Goal: Information Seeking & Learning: Learn about a topic

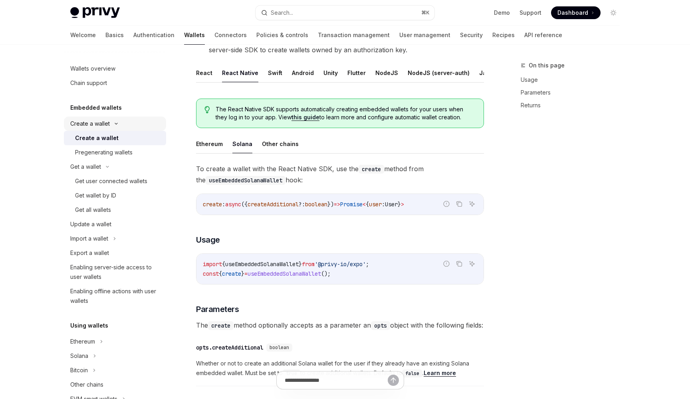
click at [118, 121] on div "Create a wallet" at bounding box center [115, 124] width 102 height 14
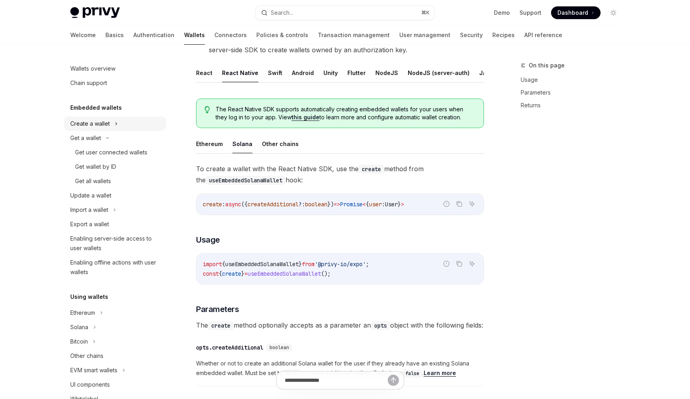
click at [118, 121] on div "Create a wallet" at bounding box center [115, 124] width 102 height 14
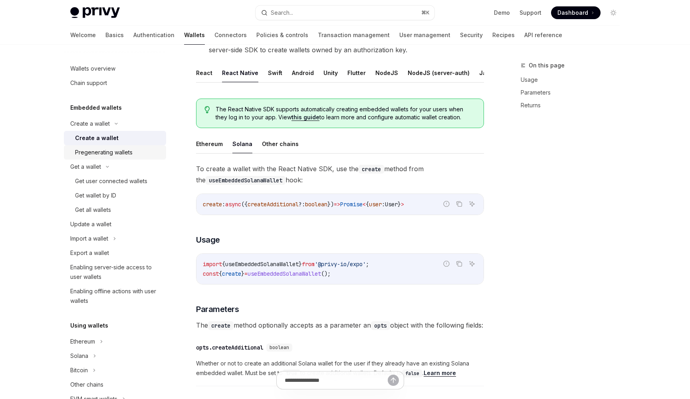
click at [110, 155] on div "Pregenerating wallets" at bounding box center [104, 153] width 58 height 10
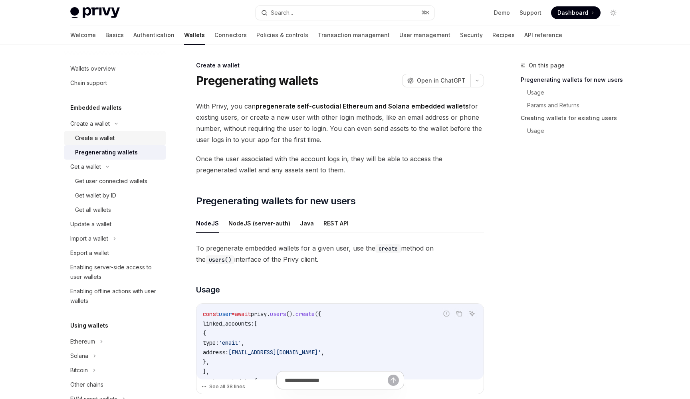
click at [124, 143] on div "Create a wallet" at bounding box center [118, 138] width 86 height 10
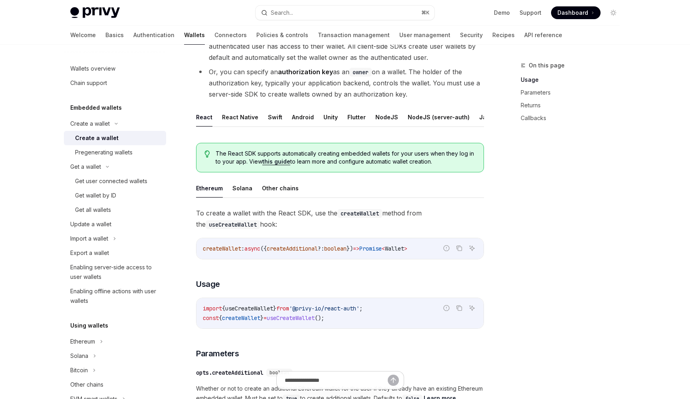
scroll to position [103, 0]
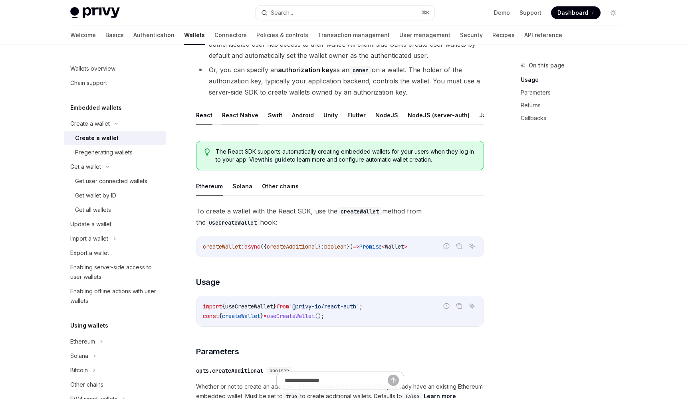
click at [232, 124] on button "React Native" at bounding box center [240, 115] width 36 height 19
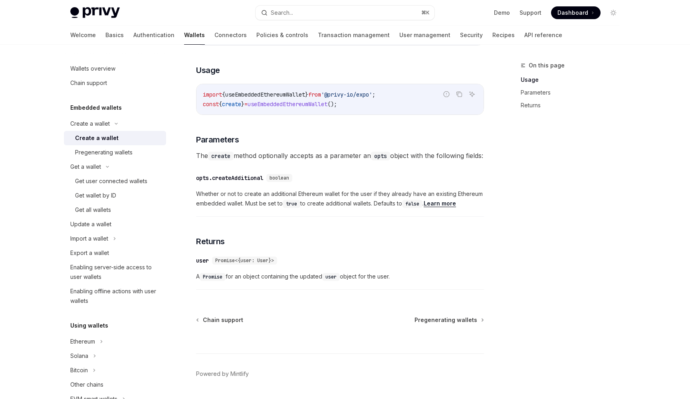
scroll to position [350, 0]
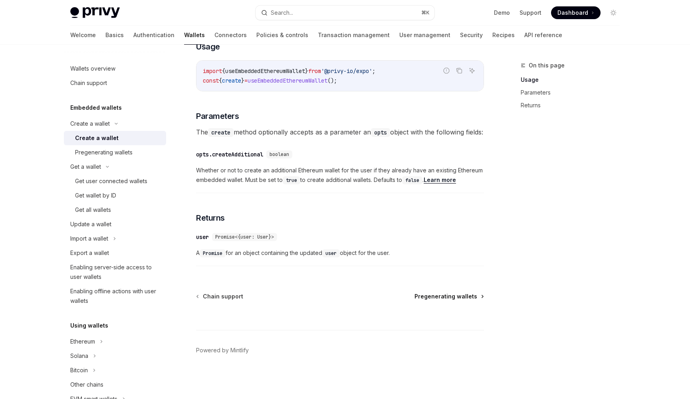
click at [441, 299] on span "Pregenerating wallets" at bounding box center [446, 297] width 63 height 8
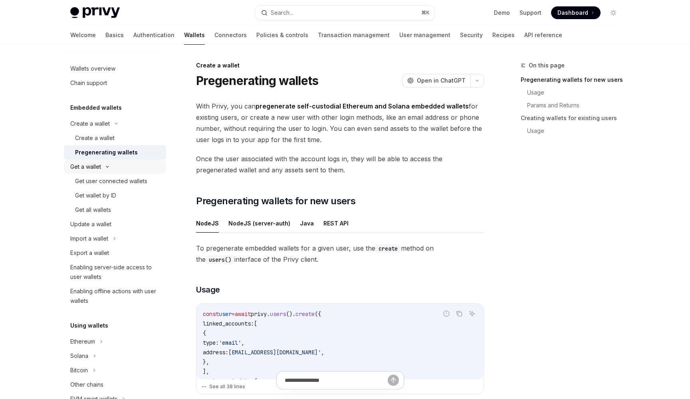
click at [106, 171] on div "Get a wallet" at bounding box center [115, 167] width 102 height 14
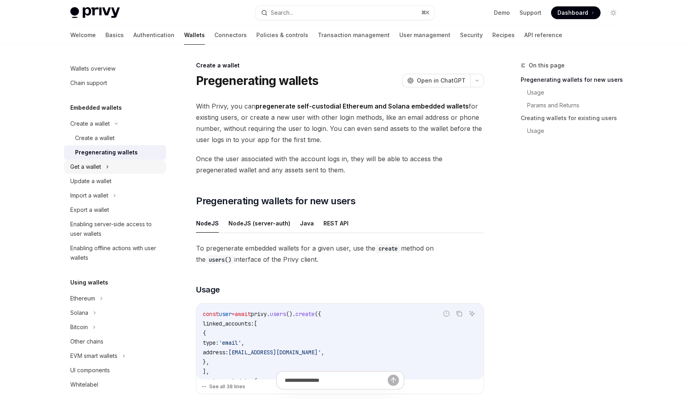
click at [114, 168] on div "Get a wallet" at bounding box center [115, 167] width 102 height 14
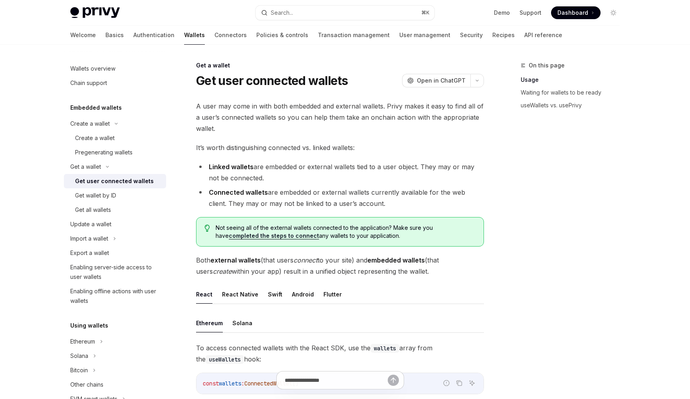
click at [109, 182] on div "Get user connected wallets" at bounding box center [114, 182] width 79 height 10
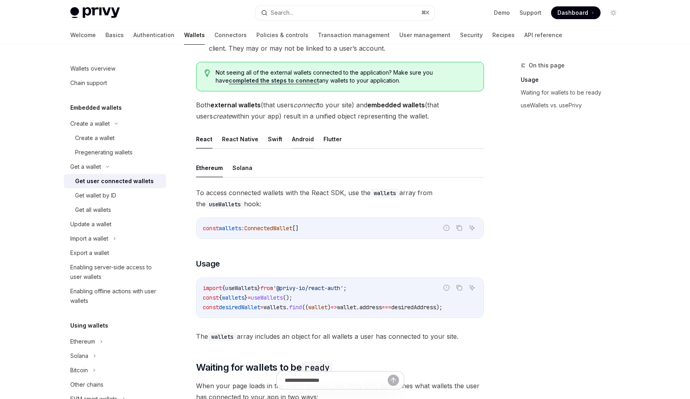
scroll to position [161, 0]
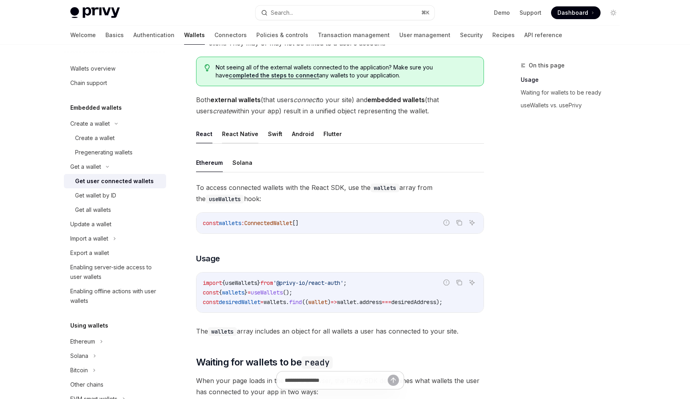
click at [248, 137] on button "React Native" at bounding box center [240, 134] width 36 height 19
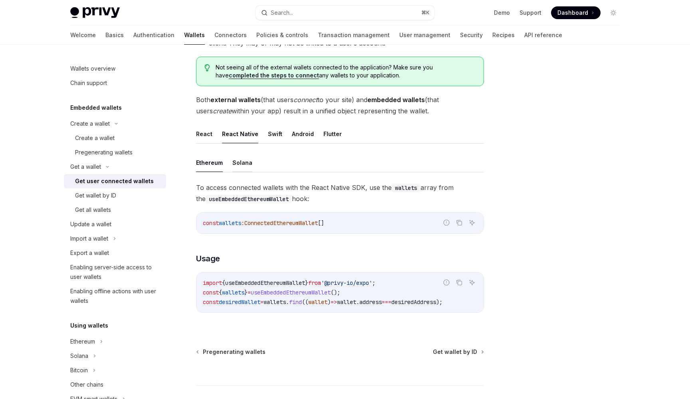
click at [238, 160] on button "Solana" at bounding box center [242, 162] width 20 height 19
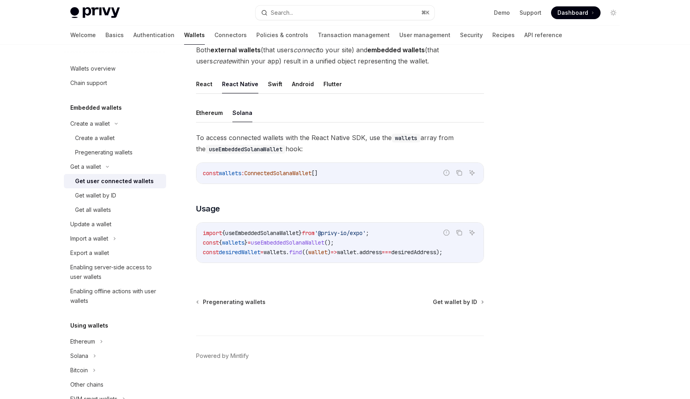
scroll to position [219, 0]
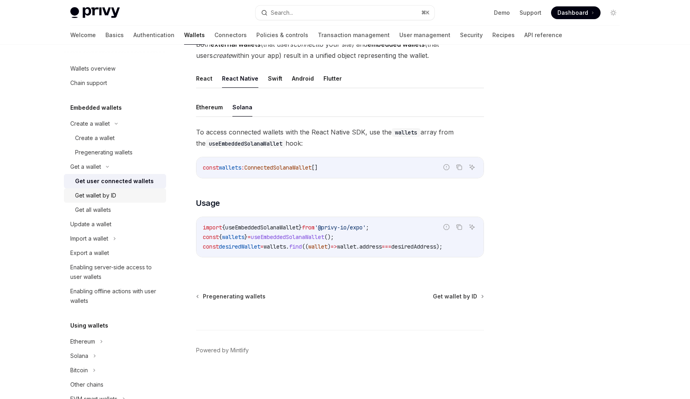
click at [118, 194] on div "Get wallet by ID" at bounding box center [118, 196] width 86 height 10
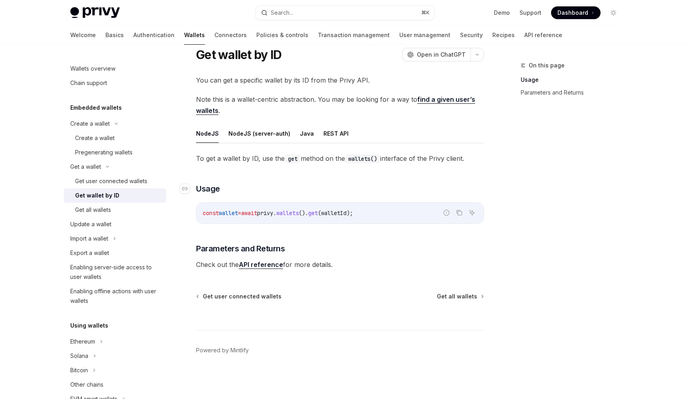
scroll to position [26, 0]
click at [98, 214] on div "Get all wallets" at bounding box center [93, 210] width 36 height 10
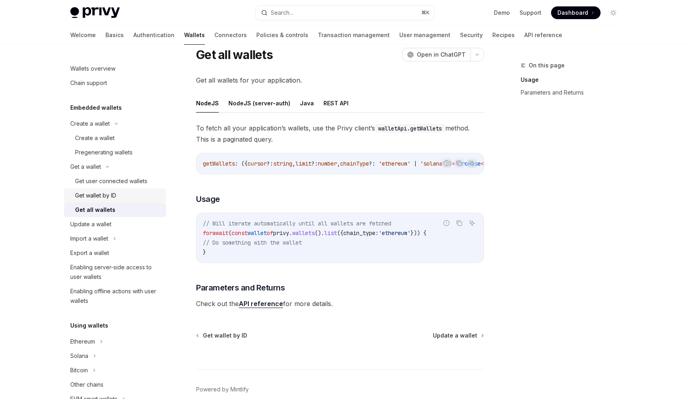
click at [117, 193] on div "Get wallet by ID" at bounding box center [118, 196] width 86 height 10
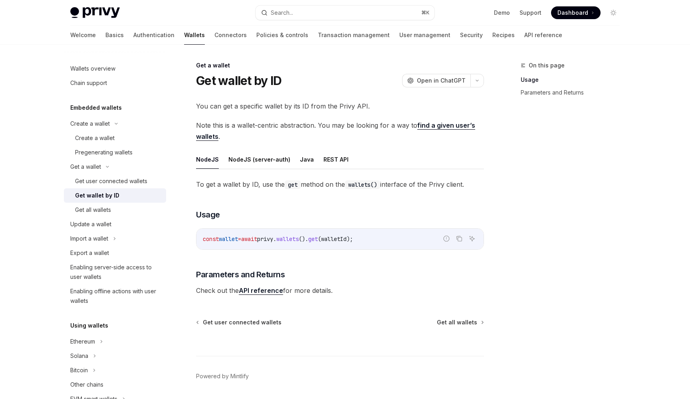
scroll to position [5, 0]
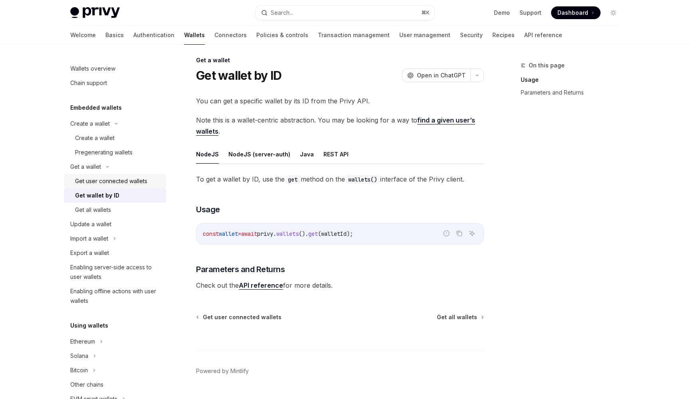
click at [142, 179] on div "Get user connected wallets" at bounding box center [111, 182] width 72 height 10
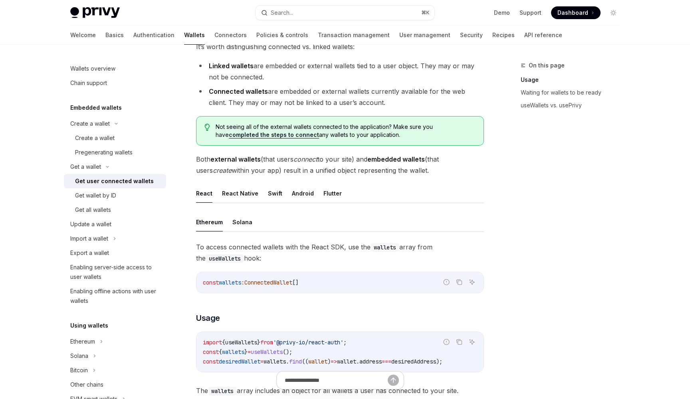
scroll to position [103, 0]
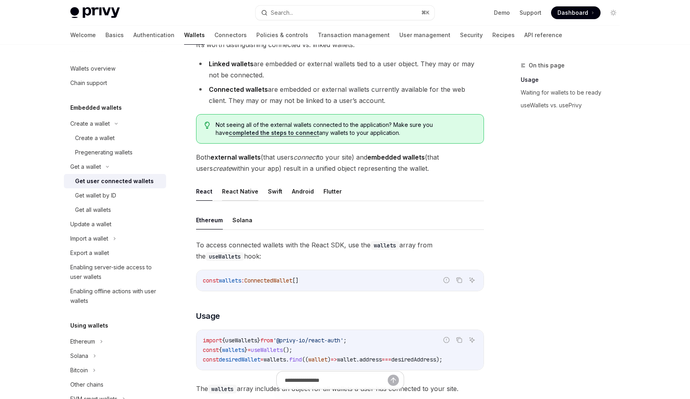
click at [232, 187] on button "React Native" at bounding box center [240, 191] width 36 height 19
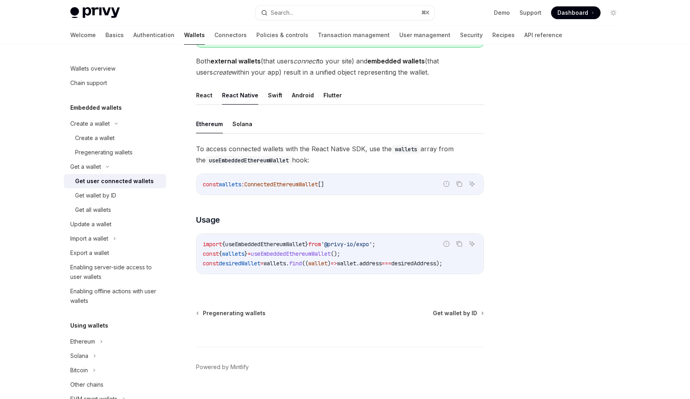
scroll to position [194, 0]
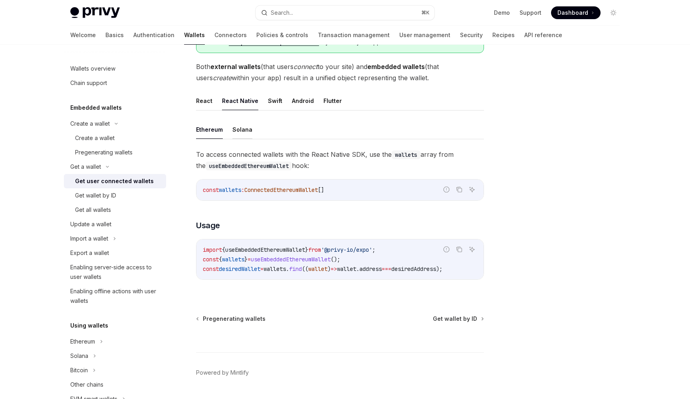
click at [247, 129] on button "Solana" at bounding box center [242, 129] width 20 height 19
click at [205, 132] on button "Ethereum" at bounding box center [209, 129] width 27 height 19
click at [234, 132] on button "Solana" at bounding box center [242, 129] width 20 height 19
click at [204, 129] on button "Ethereum" at bounding box center [209, 129] width 27 height 19
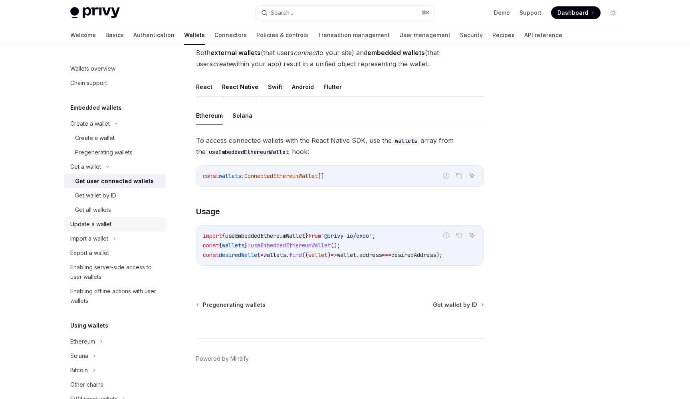
click at [119, 228] on div "Update a wallet" at bounding box center [115, 225] width 91 height 10
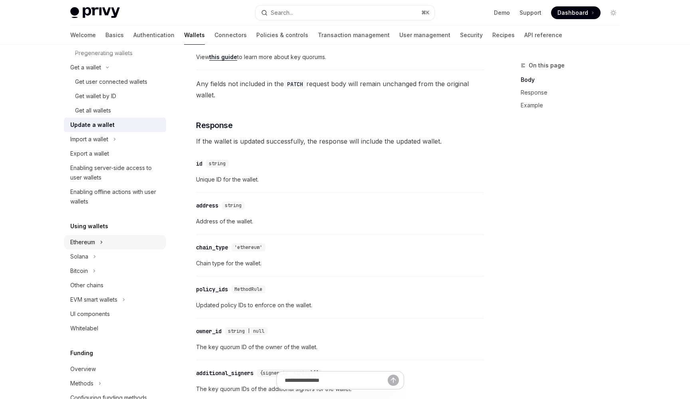
scroll to position [104, 0]
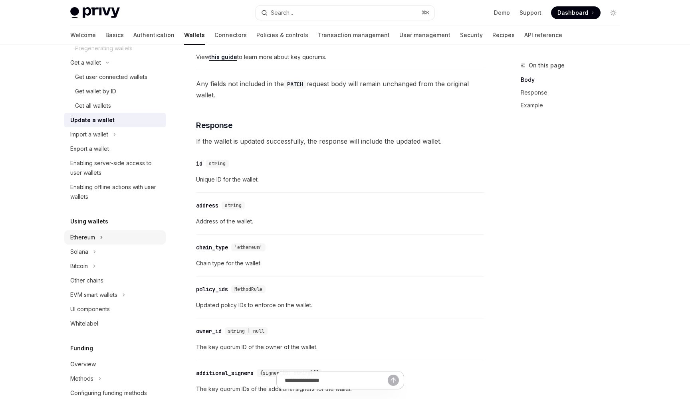
click at [107, 235] on div "Ethereum" at bounding box center [115, 237] width 102 height 14
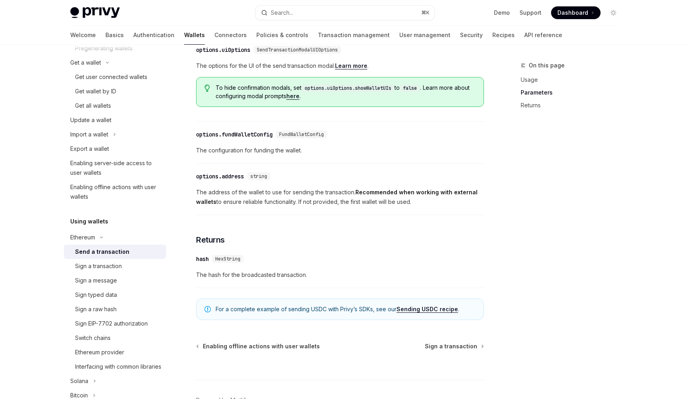
scroll to position [403, 0]
click at [129, 271] on div "Sign a transaction" at bounding box center [118, 267] width 86 height 10
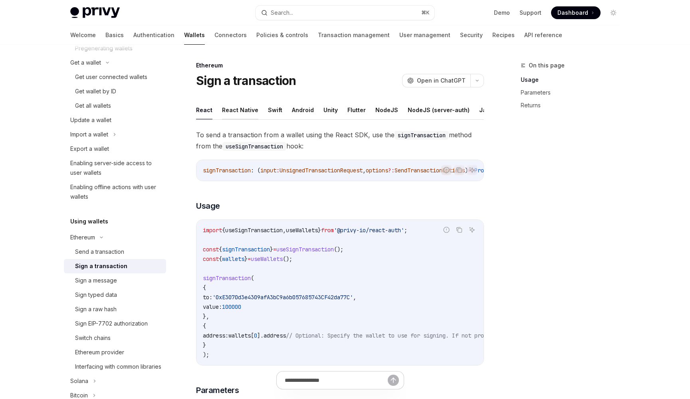
click at [245, 106] on button "React Native" at bounding box center [240, 110] width 36 height 19
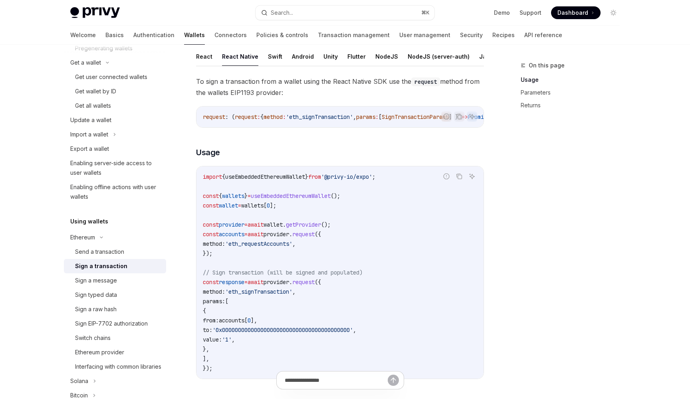
scroll to position [55, 0]
drag, startPoint x: 305, startPoint y: 227, endPoint x: 361, endPoint y: 230, distance: 56.4
click at [362, 230] on code "import { useEmbeddedEthereumWallet } from '@privy-io/expo' ; const { wallets } …" at bounding box center [340, 271] width 274 height 201
drag, startPoint x: 246, startPoint y: 235, endPoint x: 369, endPoint y: 238, distance: 123.0
click at [369, 238] on code "import { useEmbeddedEthereumWallet } from '@privy-io/expo' ; const { wallets } …" at bounding box center [340, 271] width 274 height 201
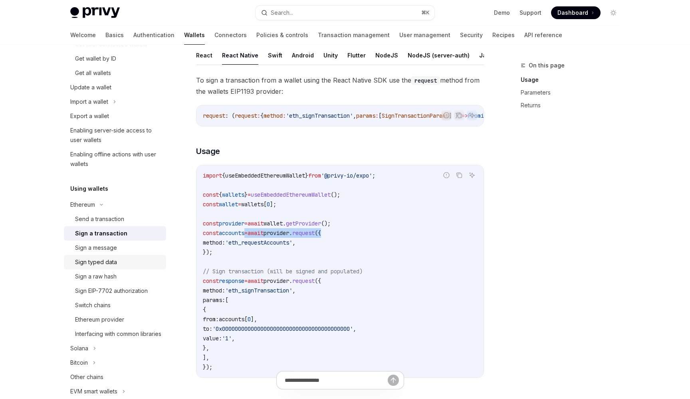
scroll to position [141, 0]
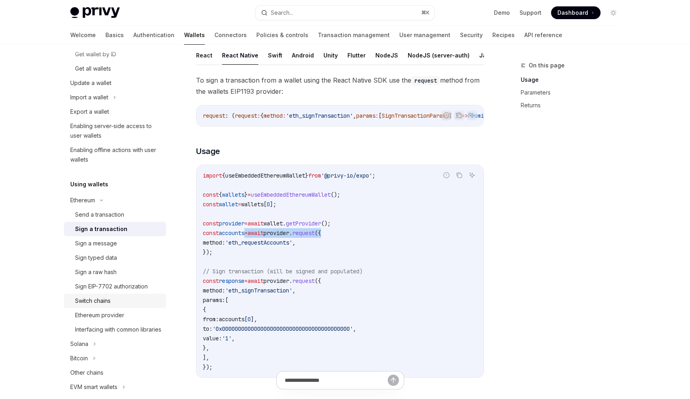
click at [103, 299] on div "Switch chains" at bounding box center [93, 301] width 36 height 10
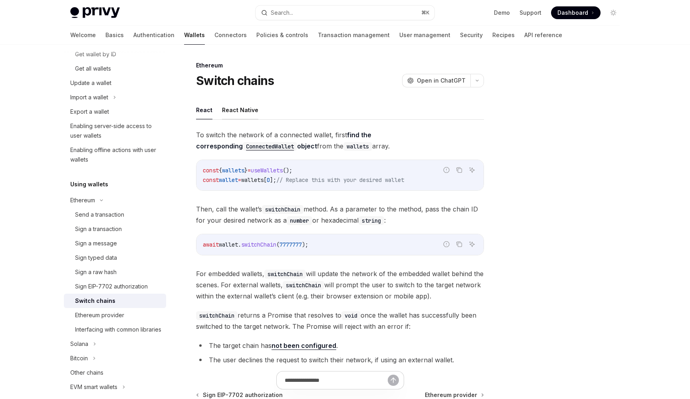
click at [245, 113] on button "React Native" at bounding box center [240, 110] width 36 height 19
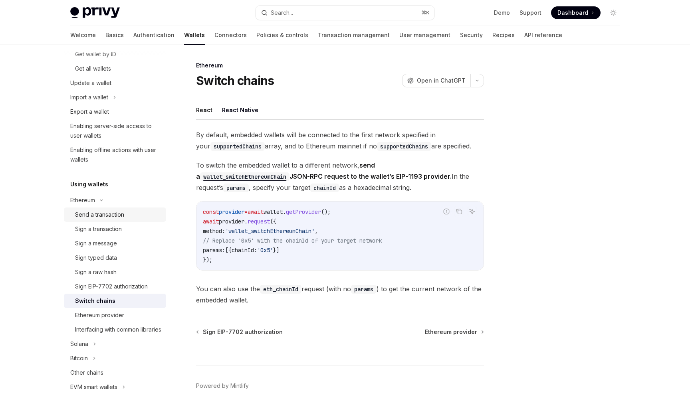
click at [110, 211] on div "Send a transaction" at bounding box center [99, 215] width 49 height 10
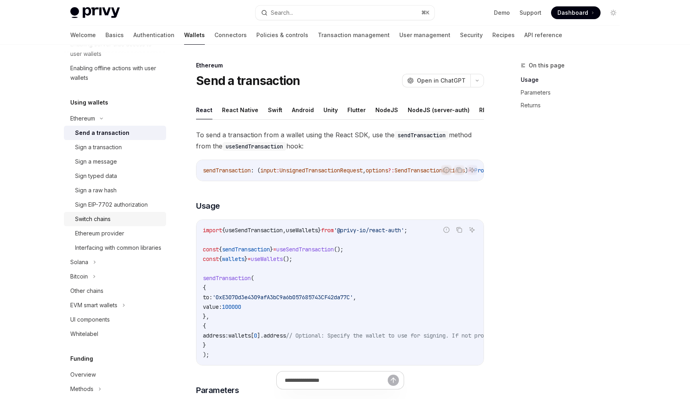
scroll to position [224, 0]
click at [97, 283] on div "Bitcoin" at bounding box center [115, 275] width 102 height 14
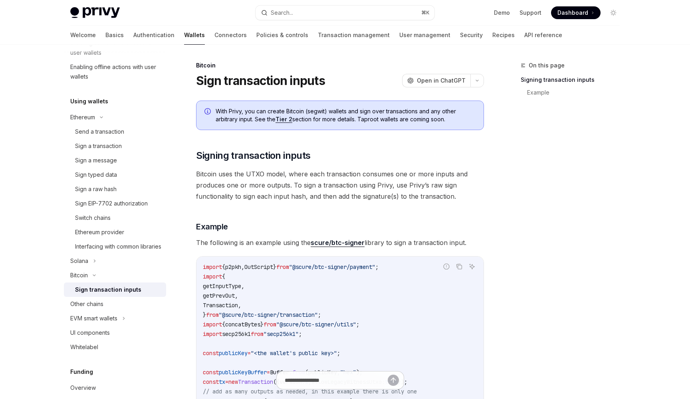
click at [102, 295] on div "Sign transaction inputs" at bounding box center [108, 290] width 66 height 10
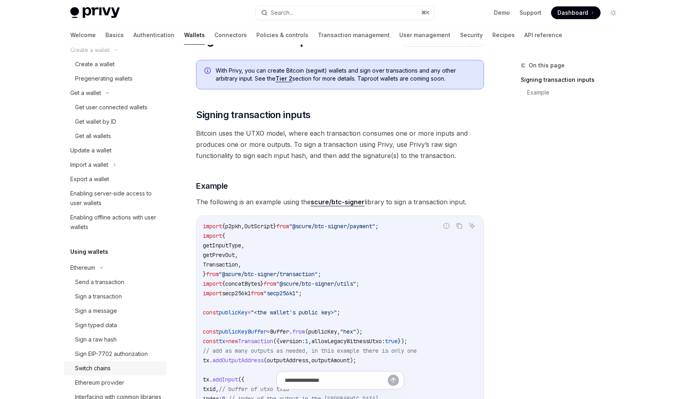
scroll to position [68, 0]
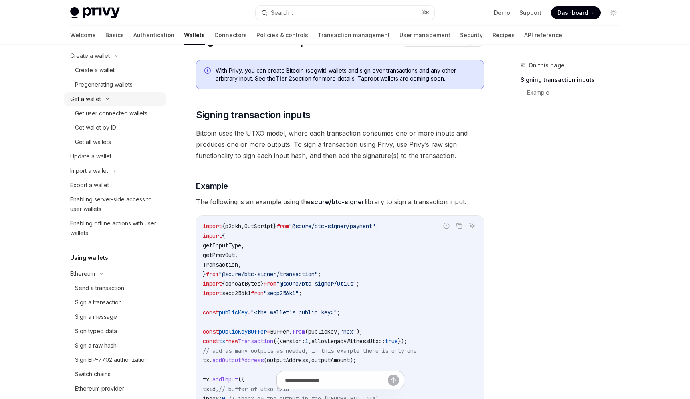
click at [96, 99] on div "Get a wallet" at bounding box center [85, 99] width 31 height 10
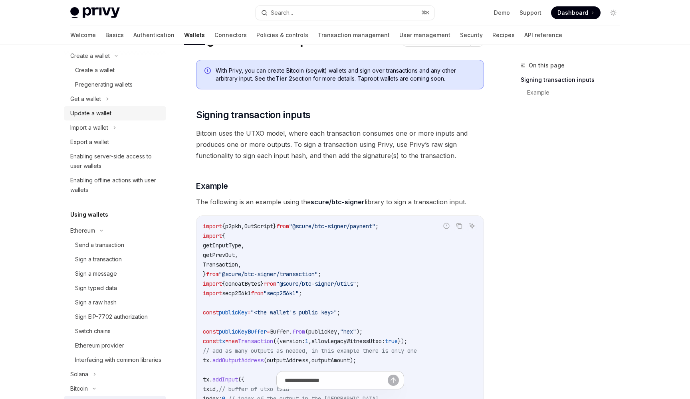
click at [89, 116] on div "Update a wallet" at bounding box center [90, 114] width 41 height 10
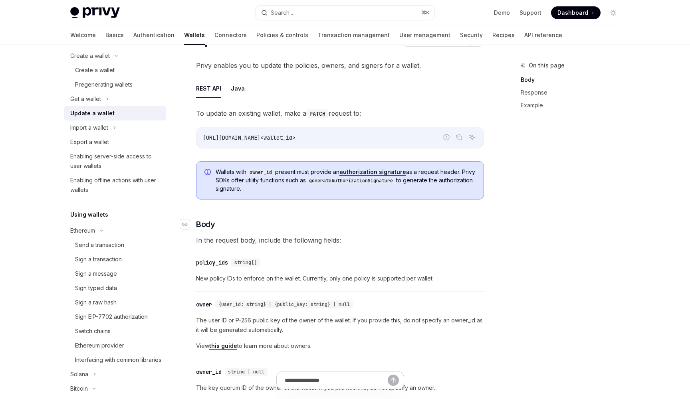
scroll to position [9, 0]
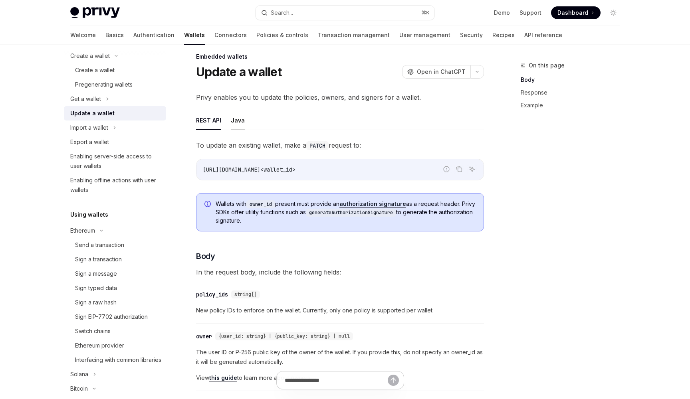
click at [242, 118] on button "Java" at bounding box center [238, 120] width 14 height 19
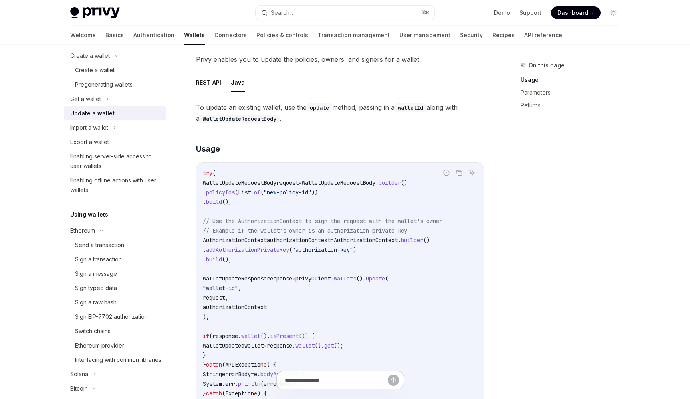
scroll to position [30, 0]
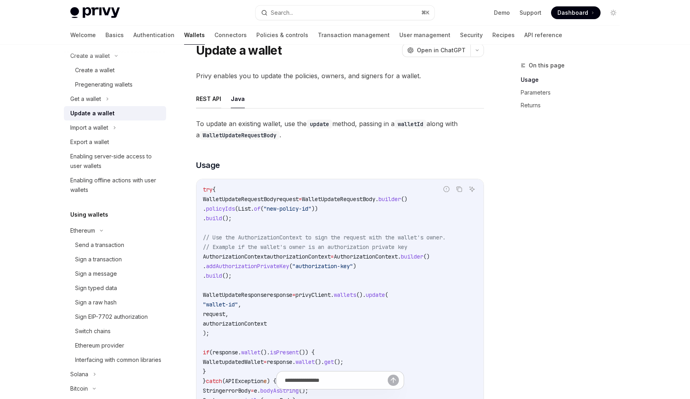
click at [218, 97] on button "REST API" at bounding box center [208, 98] width 25 height 19
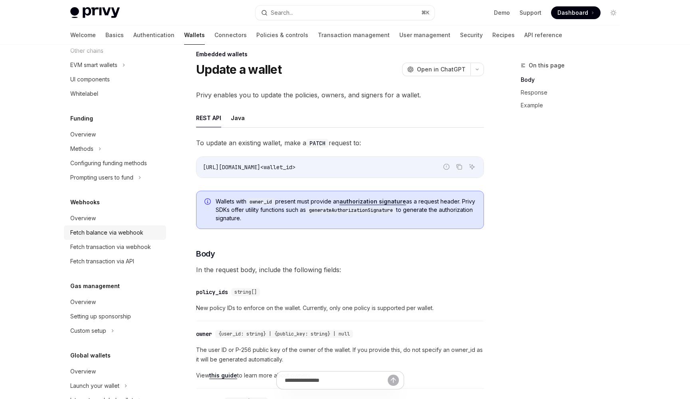
scroll to position [436, 0]
click at [102, 222] on div "Overview" at bounding box center [115, 218] width 91 height 10
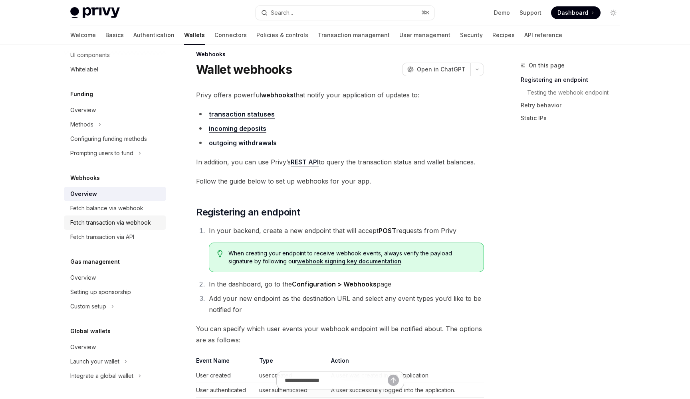
scroll to position [469, 0]
click at [109, 349] on div "Overview" at bounding box center [115, 348] width 91 height 10
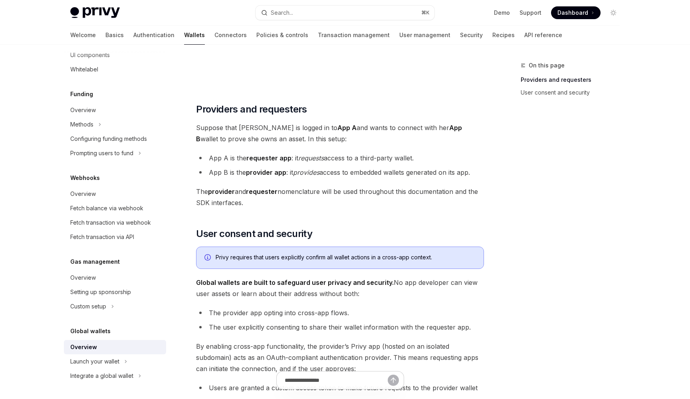
scroll to position [329, 0]
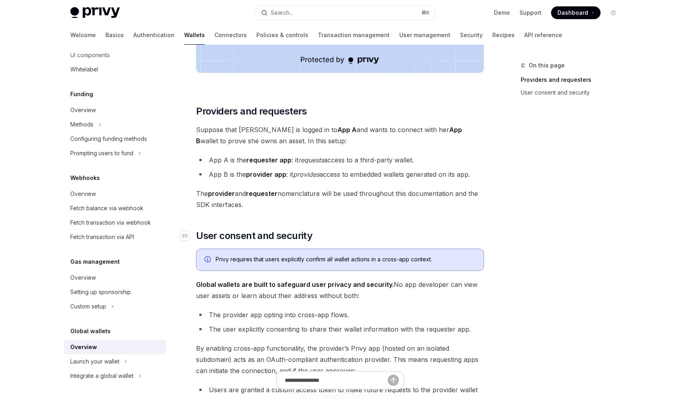
click at [378, 240] on h2 "​ User consent and security" at bounding box center [340, 236] width 288 height 13
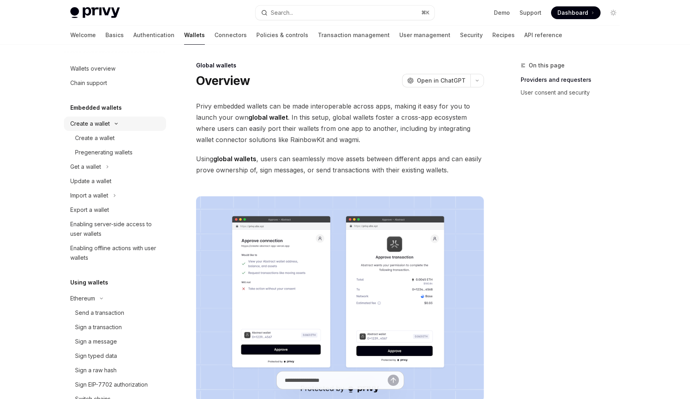
scroll to position [0, 0]
click at [97, 127] on div "Create a wallet" at bounding box center [90, 124] width 40 height 10
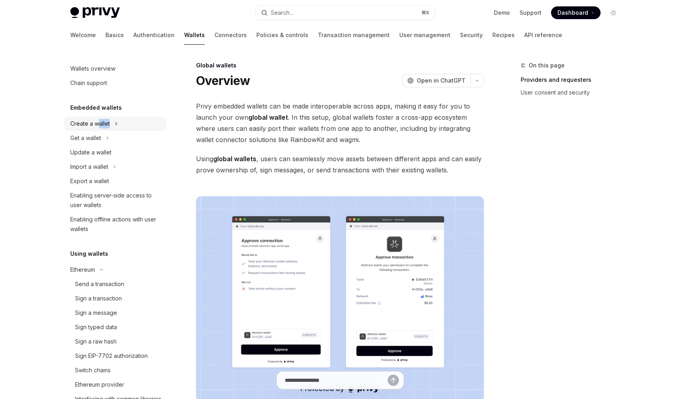
click at [97, 127] on div "Create a wallet" at bounding box center [90, 124] width 40 height 10
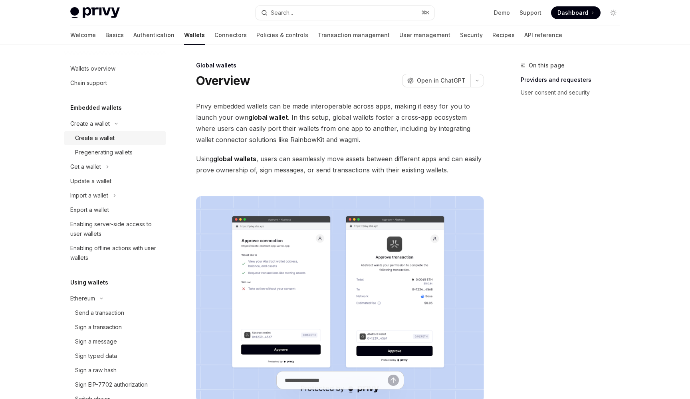
click at [96, 137] on div "Create a wallet" at bounding box center [95, 138] width 40 height 10
click at [95, 136] on div "Create a wallet" at bounding box center [95, 138] width 40 height 10
click at [95, 134] on div "Create a wallet" at bounding box center [95, 138] width 40 height 10
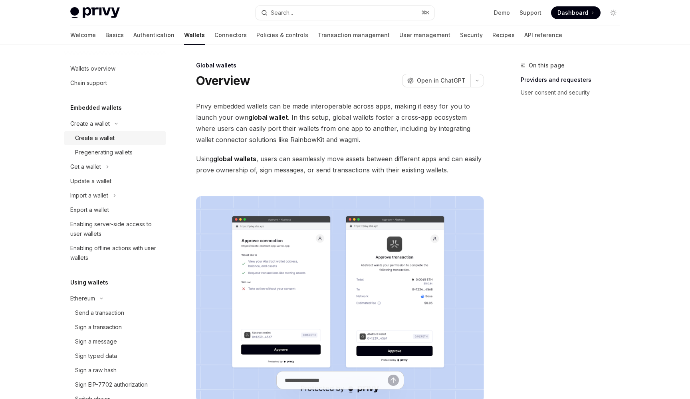
click at [96, 137] on div "Create a wallet" at bounding box center [95, 138] width 40 height 10
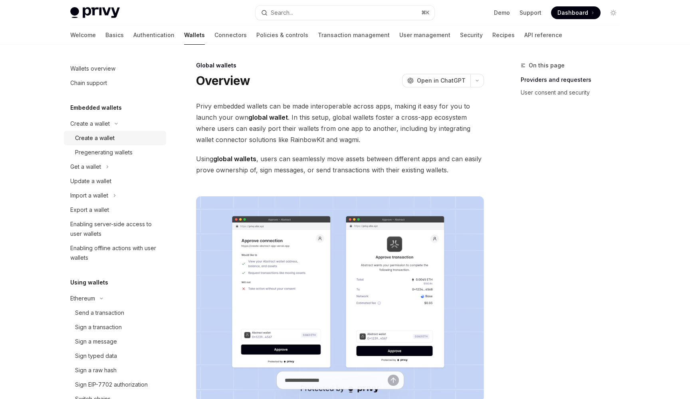
click at [96, 137] on div "Create a wallet" at bounding box center [95, 138] width 40 height 10
click at [95, 141] on div "Create a wallet" at bounding box center [95, 138] width 40 height 10
click at [95, 153] on div "Pregenerating wallets" at bounding box center [104, 153] width 58 height 10
click at [94, 137] on div "Create a wallet" at bounding box center [95, 138] width 40 height 10
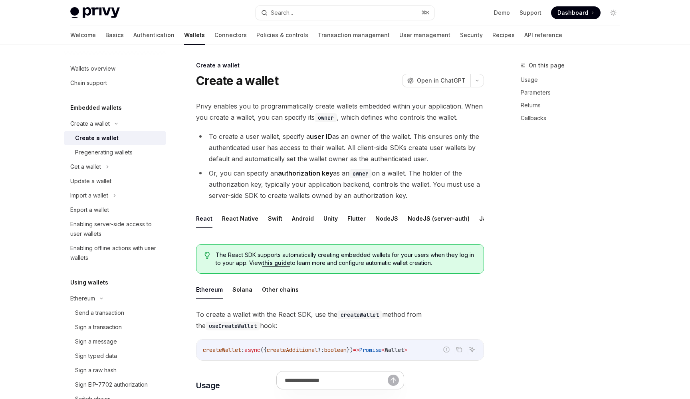
click at [109, 136] on div "Create a wallet" at bounding box center [97, 138] width 44 height 10
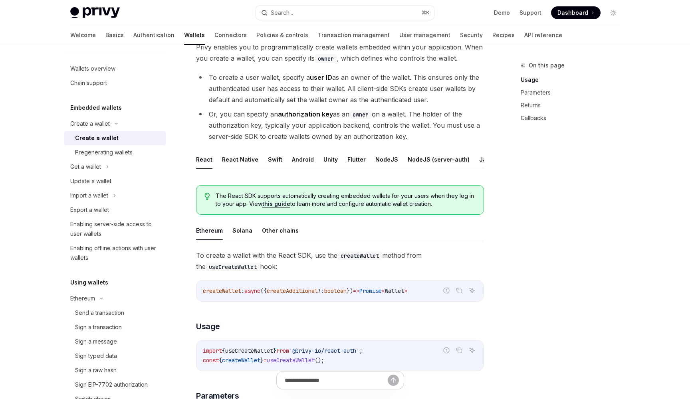
scroll to position [62, 0]
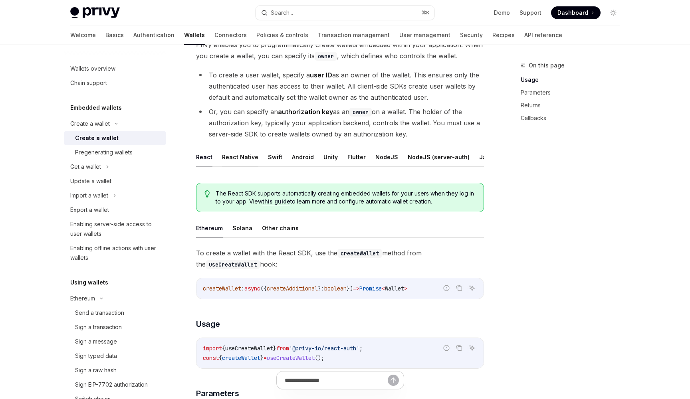
click at [243, 160] on button "React Native" at bounding box center [240, 157] width 36 height 19
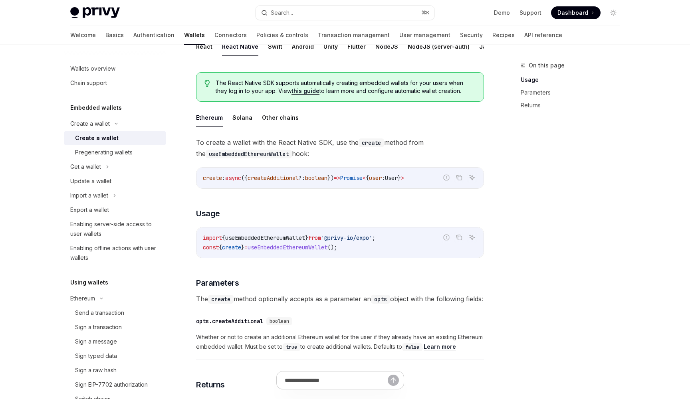
scroll to position [172, 0]
click at [241, 115] on button "Solana" at bounding box center [242, 117] width 20 height 19
click at [290, 115] on button "Other chains" at bounding box center [280, 117] width 37 height 19
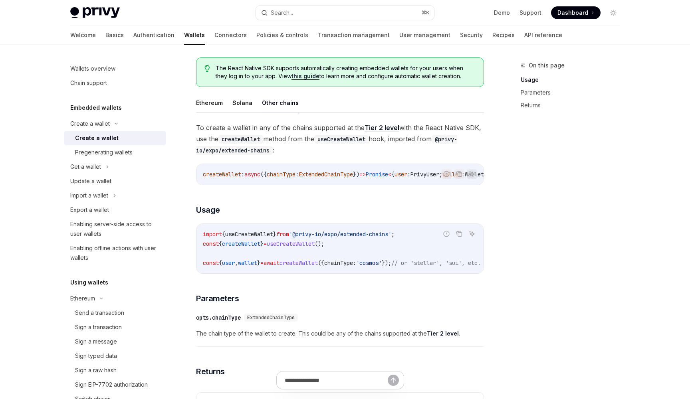
scroll to position [193, 0]
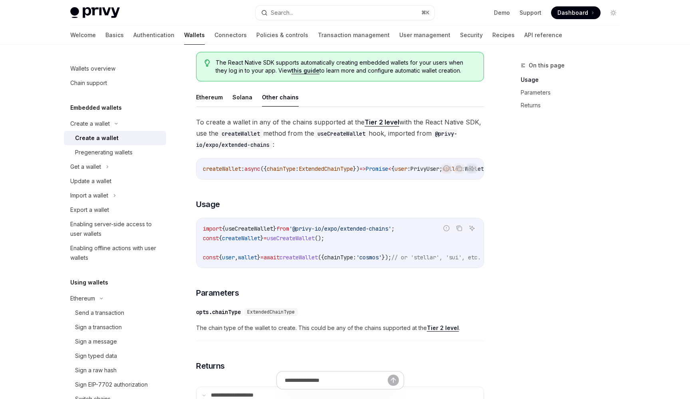
click at [224, 99] on ul "Ethereum Solana Other chains" at bounding box center [340, 97] width 288 height 19
click at [219, 98] on button "Ethereum" at bounding box center [209, 97] width 27 height 19
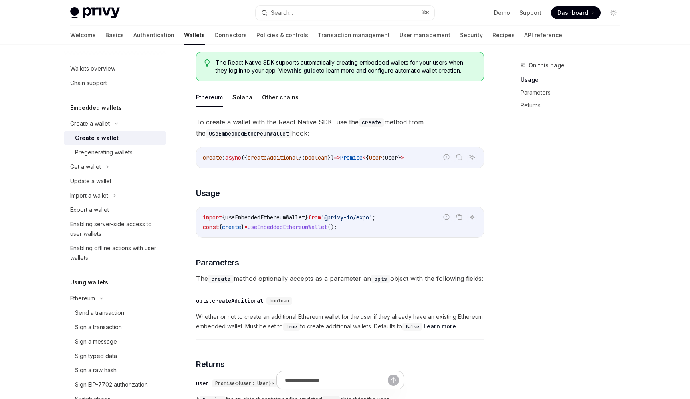
click at [231, 98] on ul "Ethereum Solana Other chains" at bounding box center [340, 97] width 288 height 19
click at [239, 98] on button "Solana" at bounding box center [242, 97] width 20 height 19
click at [210, 98] on button "Ethereum" at bounding box center [209, 97] width 27 height 19
click at [254, 93] on ul "Ethereum Solana Other chains" at bounding box center [340, 97] width 288 height 19
click at [239, 95] on button "Solana" at bounding box center [242, 97] width 20 height 19
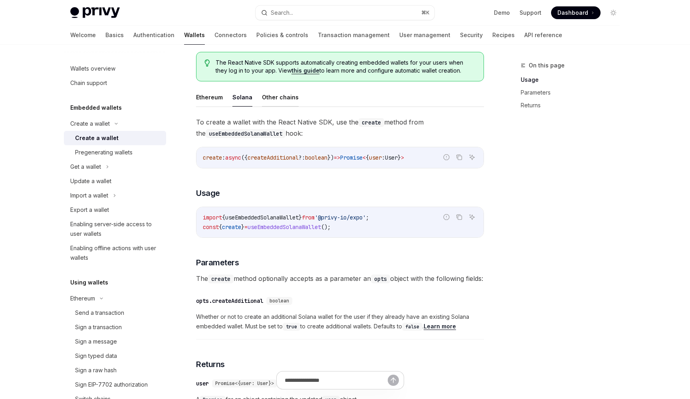
click at [263, 97] on button "Other chains" at bounding box center [280, 97] width 37 height 19
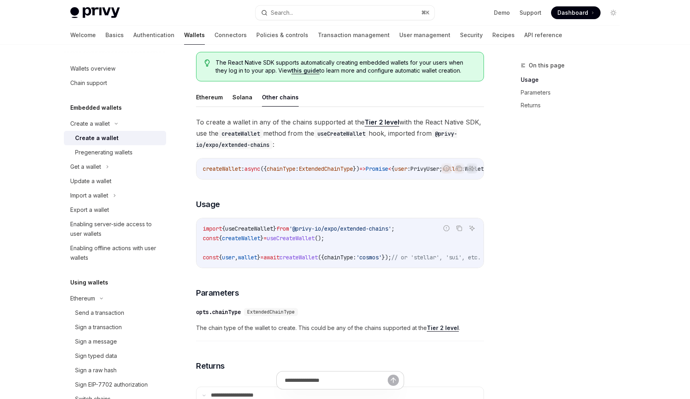
click at [380, 123] on link "Tier 2 level" at bounding box center [382, 122] width 35 height 8
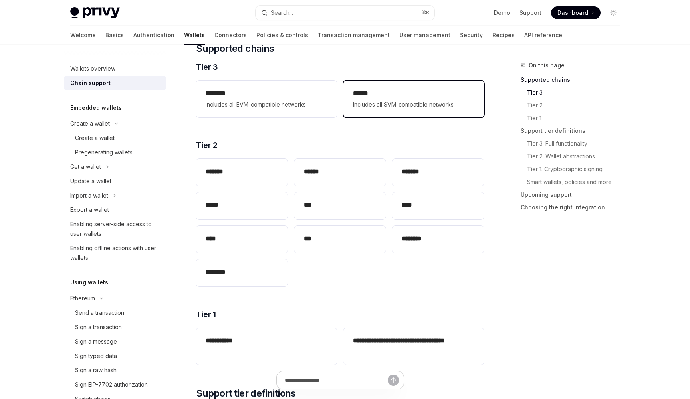
scroll to position [115, 0]
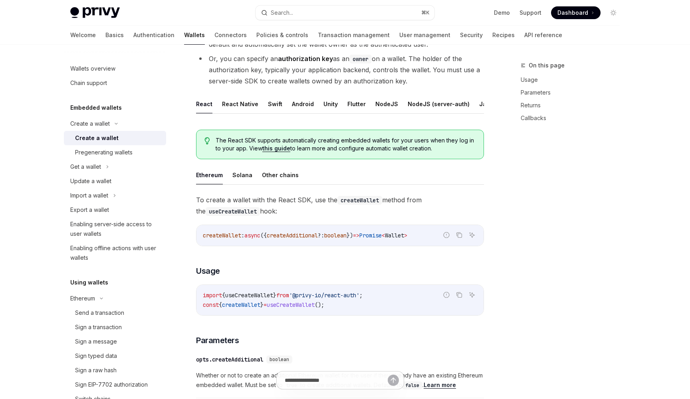
type textarea "*"
